Goal: Check status

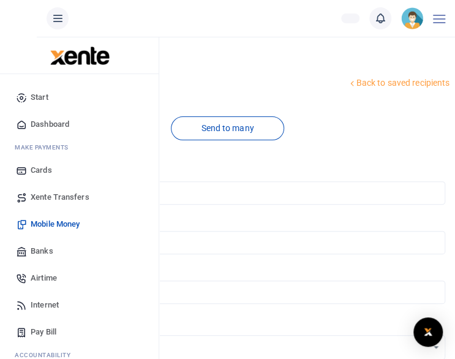
click at [36, 124] on span "Dashboard" at bounding box center [50, 124] width 39 height 12
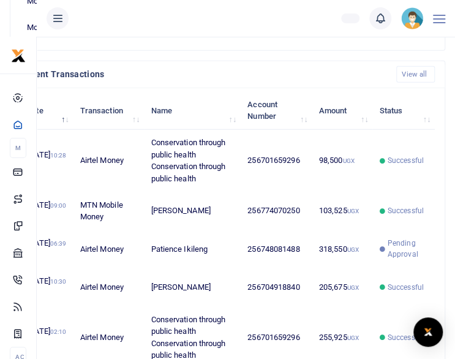
scroll to position [947, 0]
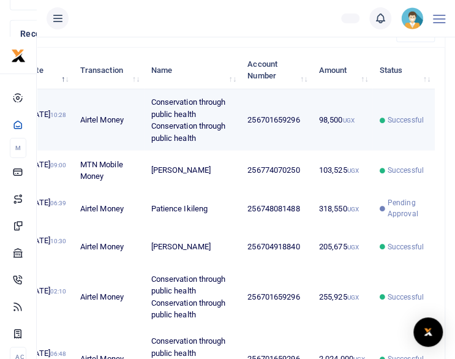
click at [411, 115] on span "Successful" at bounding box center [406, 120] width 36 height 11
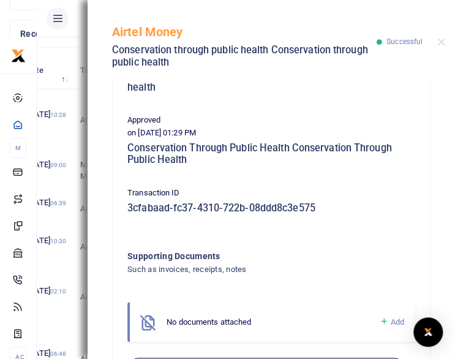
scroll to position [343, 0]
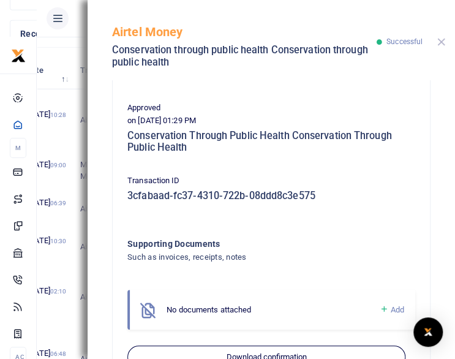
click at [440, 40] on button "Close" at bounding box center [442, 42] width 8 height 8
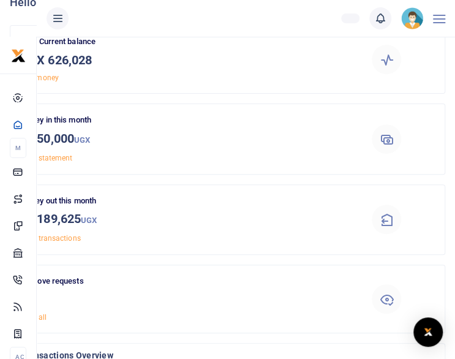
scroll to position [0, 0]
